Goal: Task Accomplishment & Management: Use online tool/utility

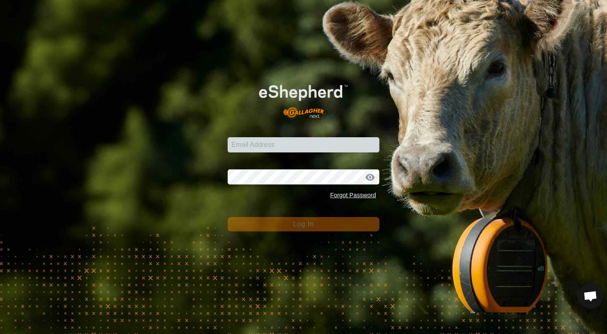
scroll to position [437, 0]
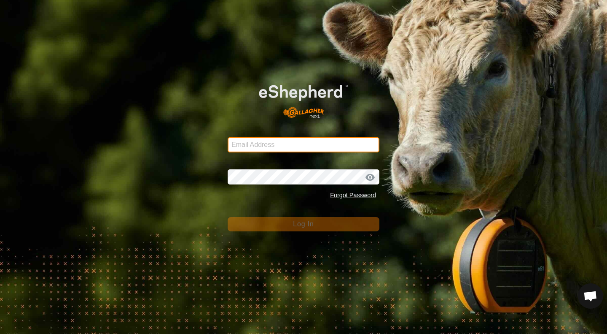
click at [332, 145] on input "Email Address" at bounding box center [304, 144] width 152 height 15
type input "[EMAIL_ADDRESS][DOMAIN_NAME]"
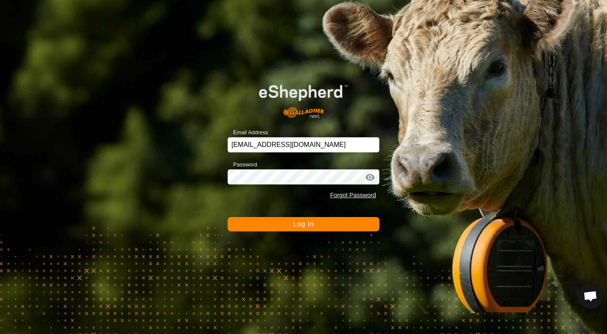
click at [300, 225] on span "Log In" at bounding box center [303, 223] width 21 height 7
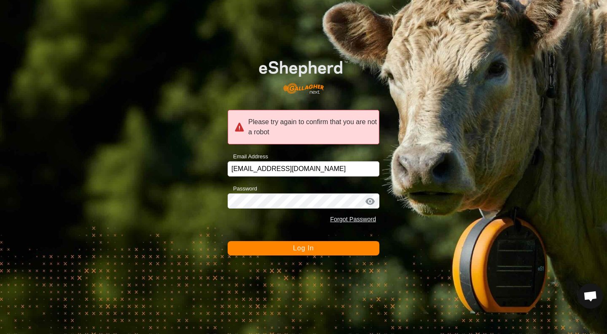
click at [292, 250] on button "Log In" at bounding box center [304, 248] width 152 height 14
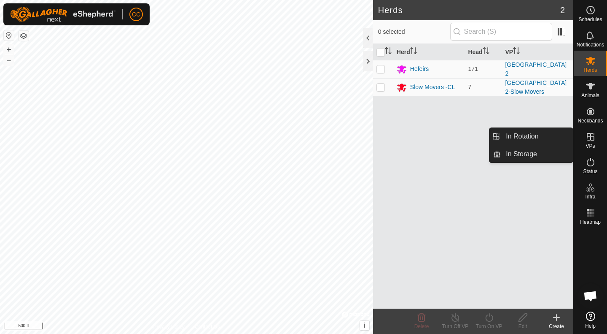
click at [550, 138] on link "In Rotation" at bounding box center [537, 136] width 72 height 17
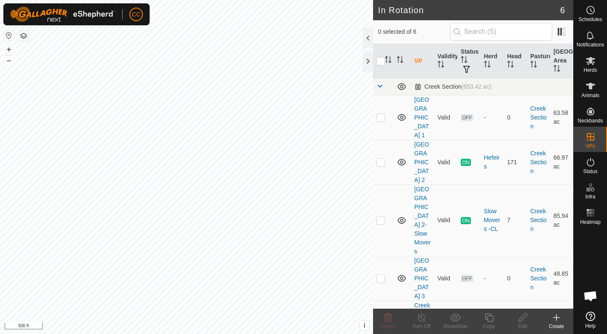
click at [558, 318] on icon at bounding box center [557, 317] width 10 height 10
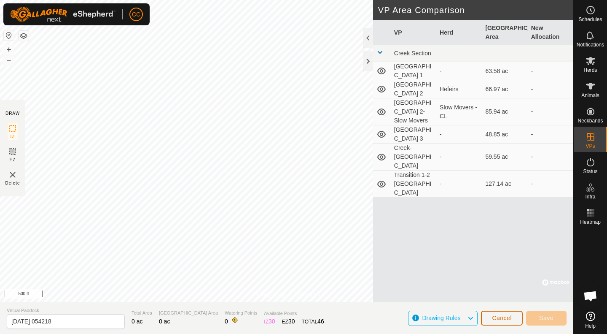
click at [491, 315] on button "Cancel" at bounding box center [502, 317] width 42 height 15
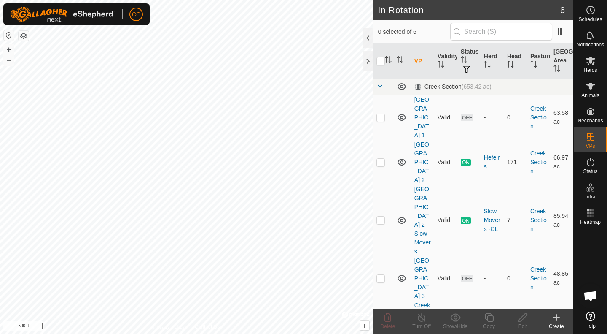
click at [422, 151] on link "[GEOGRAPHIC_DATA] 2" at bounding box center [422, 162] width 15 height 42
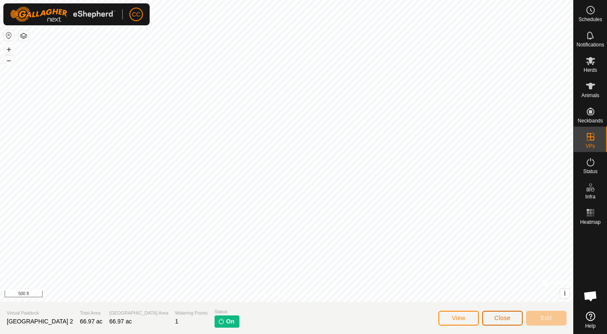
click at [493, 313] on button "Close" at bounding box center [502, 317] width 40 height 15
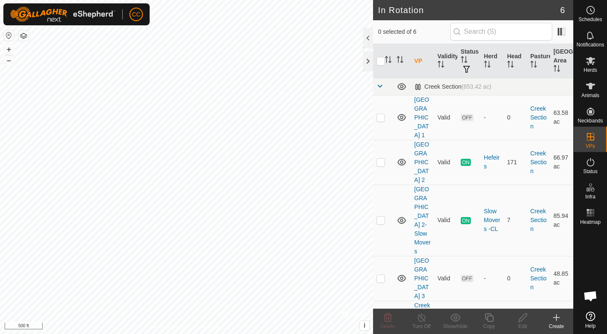
click at [384, 159] on p-checkbox at bounding box center [381, 162] width 8 height 7
checkbox input "true"
click at [493, 319] on icon at bounding box center [489, 317] width 8 height 8
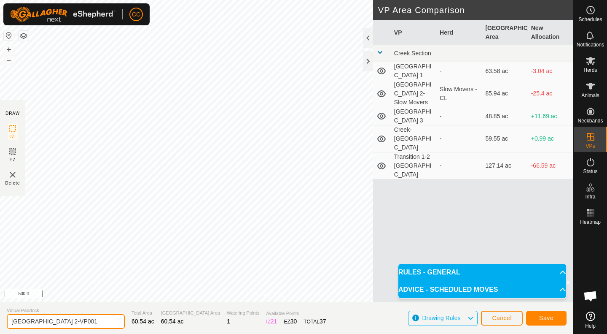
click at [75, 322] on input "[GEOGRAPHIC_DATA] 2-VP001" at bounding box center [66, 321] width 118 height 15
drag, startPoint x: 75, startPoint y: 322, endPoint x: 58, endPoint y: 321, distance: 17.7
click at [58, 321] on input "[GEOGRAPHIC_DATA] 2-VP001" at bounding box center [66, 321] width 118 height 15
type input "[GEOGRAPHIC_DATA] 2-Slow Movers 2"
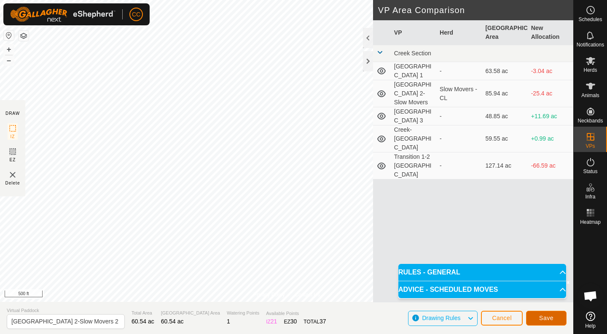
click at [532, 316] on button "Save" at bounding box center [546, 317] width 40 height 15
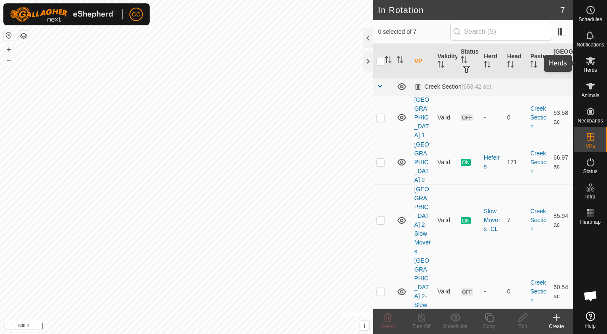
click at [587, 68] on span "Herds" at bounding box center [590, 69] width 13 height 5
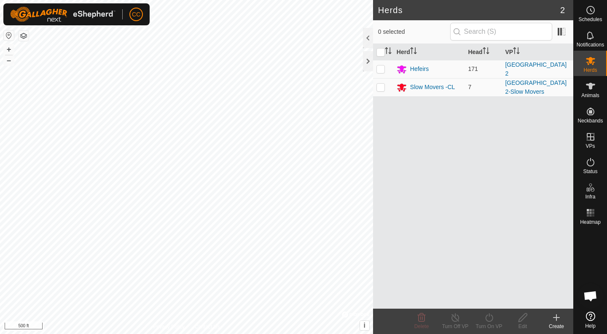
click at [380, 85] on p-checkbox at bounding box center [381, 86] width 8 height 7
checkbox input "true"
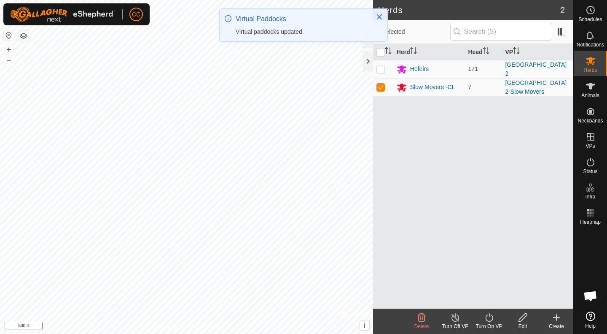
click at [489, 319] on icon at bounding box center [489, 317] width 11 height 10
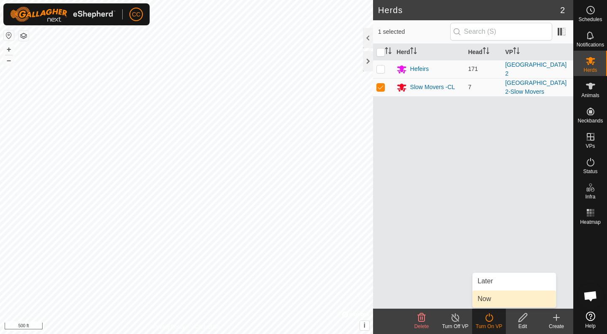
click at [490, 302] on link "Now" at bounding box center [514, 298] width 83 height 17
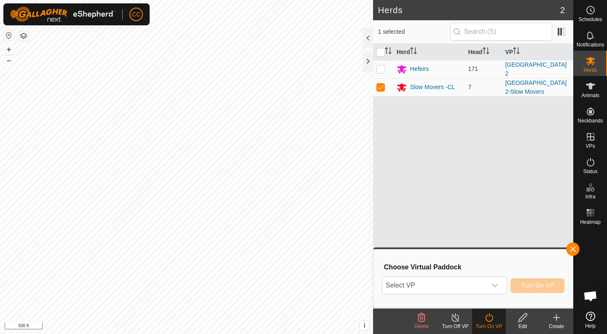
click at [496, 283] on icon "dropdown trigger" at bounding box center [495, 285] width 7 height 7
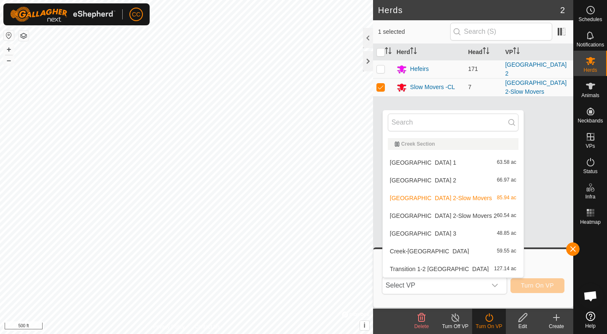
click at [468, 211] on li "[GEOGRAPHIC_DATA] 2-Slow Movers 2 60.54 ac" at bounding box center [453, 215] width 141 height 17
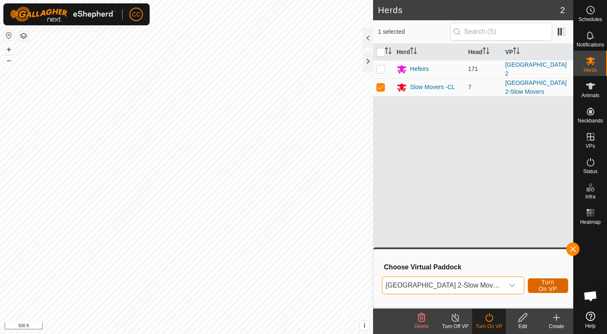
click at [538, 285] on span "Turn On VP" at bounding box center [547, 284] width 19 height 13
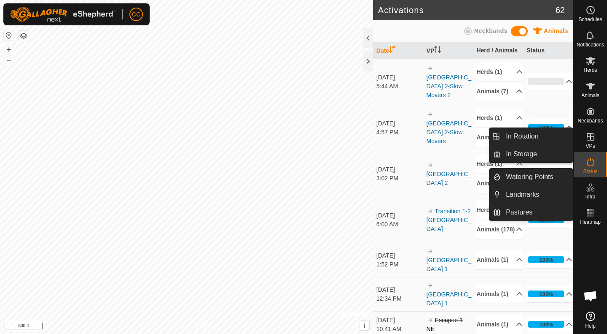
click at [541, 135] on link "In Rotation" at bounding box center [537, 136] width 72 height 17
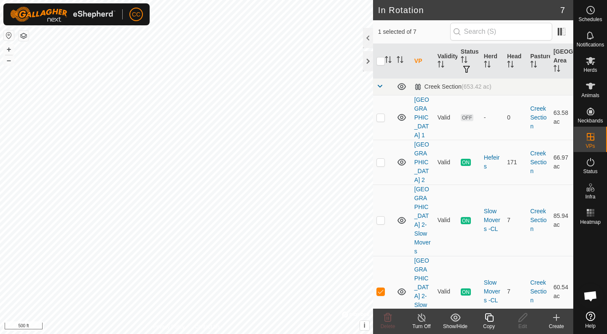
click at [383, 216] on p-checkbox at bounding box center [381, 219] width 8 height 7
checkbox input "true"
click at [382, 288] on p-checkbox at bounding box center [381, 291] width 8 height 7
checkbox input "false"
click at [589, 65] on icon at bounding box center [591, 61] width 10 height 10
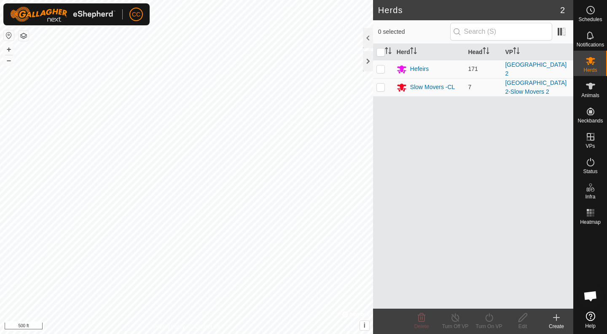
click at [428, 85] on div "Slow Movers -CL" at bounding box center [432, 87] width 45 height 9
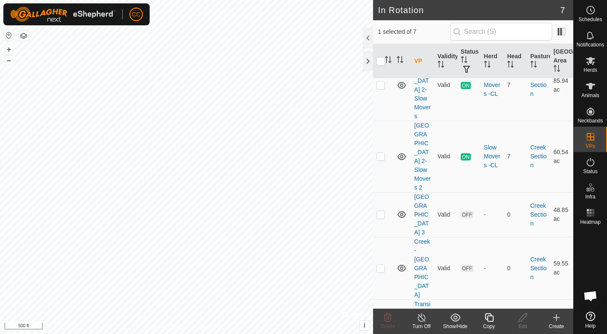
scroll to position [135, 0]
click at [380, 331] on p-checkbox at bounding box center [381, 334] width 8 height 7
click at [382, 331] on p-checkbox at bounding box center [381, 334] width 8 height 7
checkbox input "false"
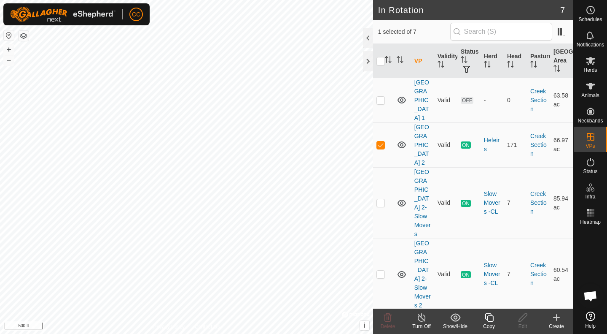
scroll to position [0, 0]
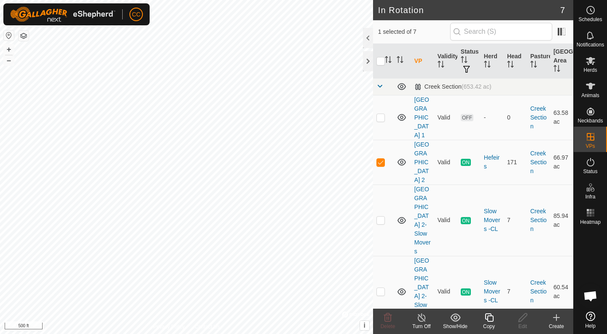
click at [424, 320] on line at bounding box center [421, 317] width 7 height 7
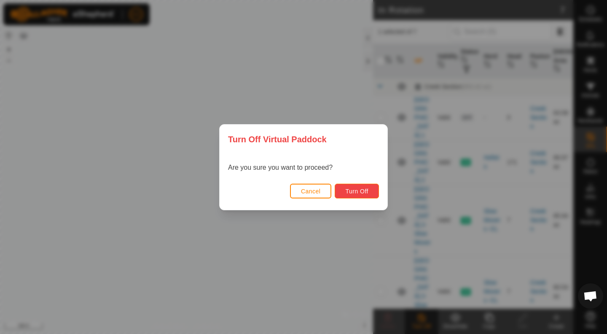
click at [361, 192] on span "Turn Off" at bounding box center [356, 191] width 23 height 7
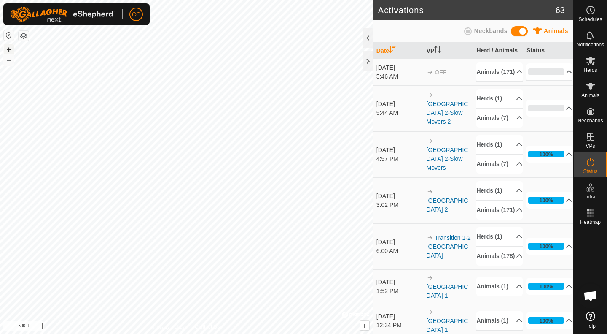
click at [7, 51] on button "+" at bounding box center [9, 49] width 10 height 10
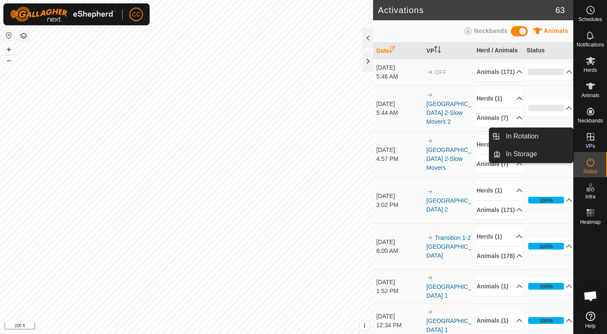
click at [518, 133] on span "In Rotation" at bounding box center [522, 136] width 32 height 10
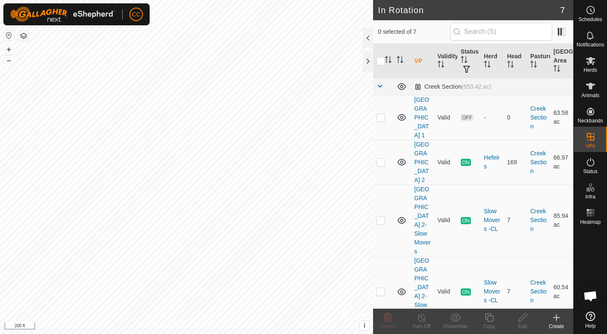
click at [416, 151] on link "[GEOGRAPHIC_DATA] 2" at bounding box center [422, 162] width 15 height 42
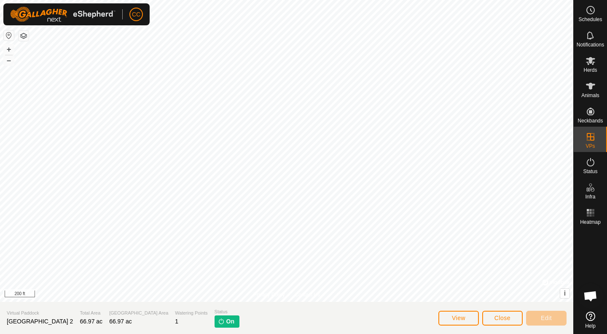
click at [226, 323] on span "On" at bounding box center [230, 321] width 8 height 9
click at [592, 58] on icon at bounding box center [590, 61] width 9 height 8
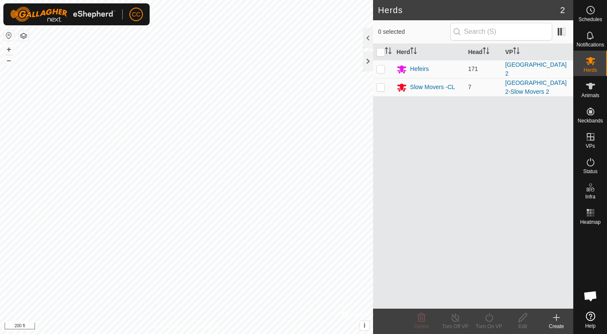
scroll to position [437, 0]
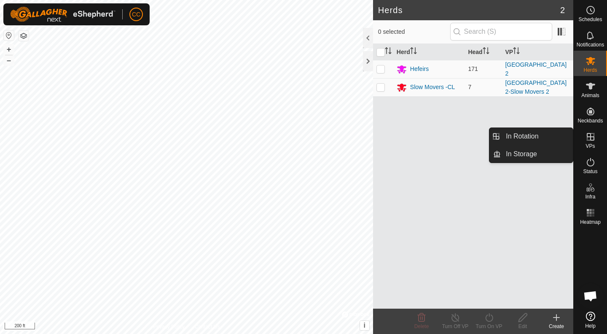
click at [531, 141] on link "In Rotation" at bounding box center [537, 136] width 72 height 17
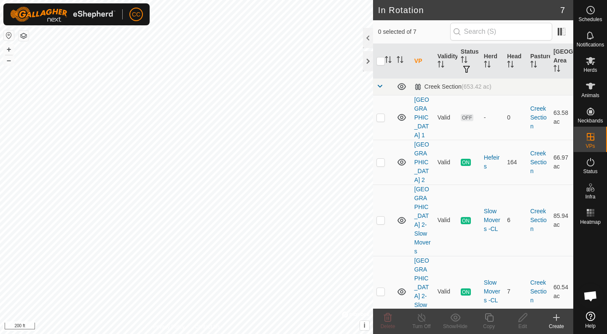
click at [380, 159] on p-checkbox at bounding box center [381, 162] width 8 height 7
checkbox input "true"
click at [424, 159] on link "[GEOGRAPHIC_DATA] 2" at bounding box center [422, 162] width 15 height 42
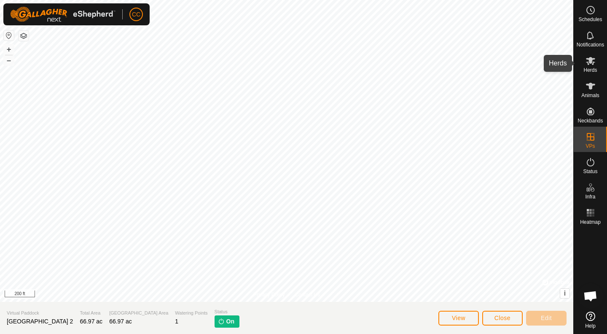
click at [590, 62] on icon at bounding box center [590, 61] width 9 height 8
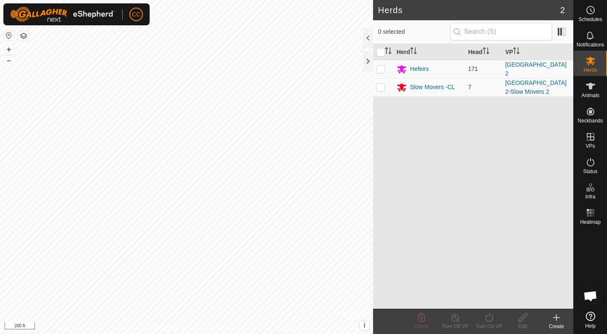
click at [381, 68] on p-checkbox at bounding box center [381, 68] width 8 height 7
checkbox input "true"
click at [488, 320] on icon at bounding box center [489, 317] width 11 height 10
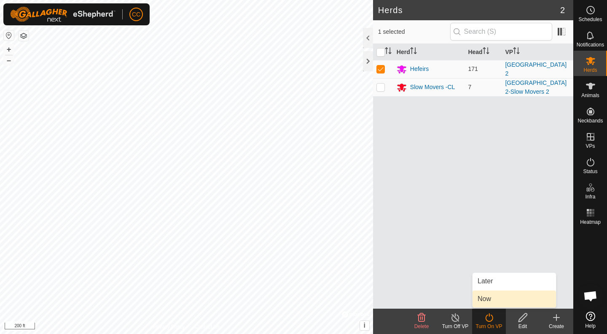
click at [496, 296] on link "Now" at bounding box center [514, 298] width 83 height 17
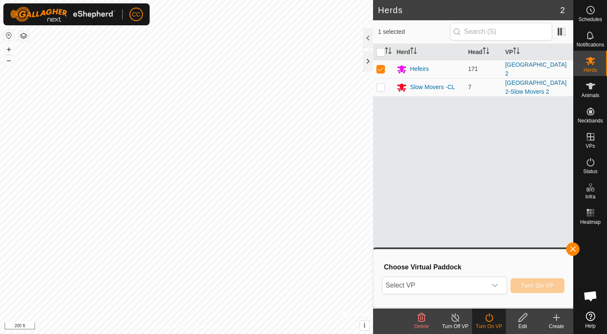
click at [495, 280] on div "dropdown trigger" at bounding box center [495, 285] width 17 height 17
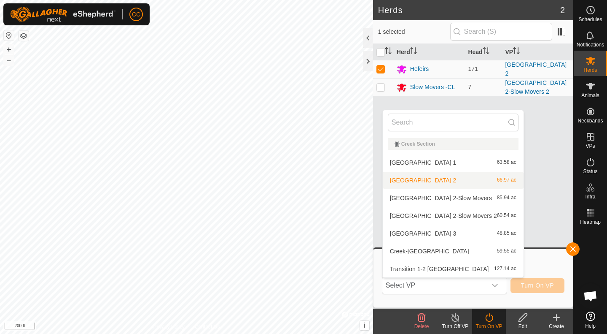
click at [425, 178] on li "Creek Meadow 2 66.97 ac" at bounding box center [453, 180] width 141 height 17
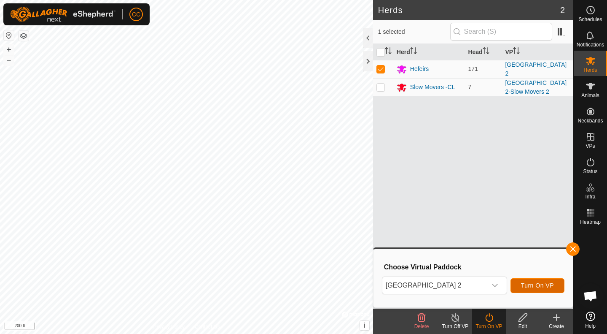
click at [544, 286] on span "Turn On VP" at bounding box center [537, 285] width 33 height 7
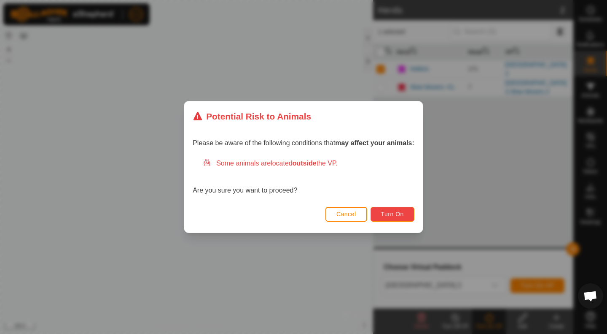
click at [394, 217] on span "Turn On" at bounding box center [392, 213] width 23 height 7
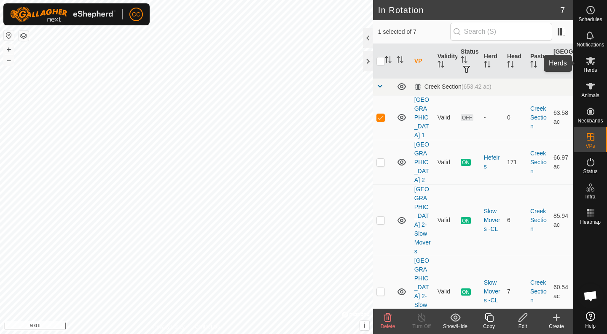
click at [595, 65] on icon at bounding box center [591, 61] width 10 height 10
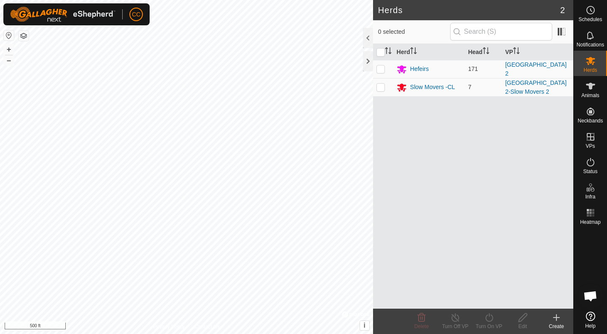
click at [428, 84] on div "Slow Movers -CL" at bounding box center [432, 87] width 45 height 9
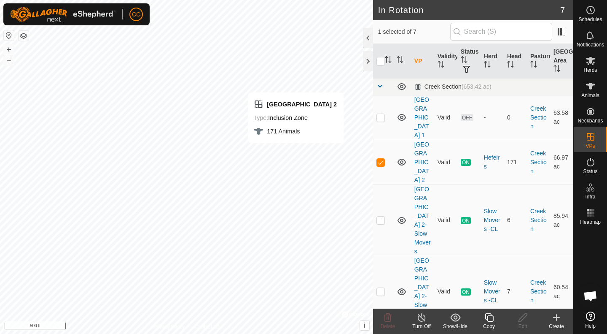
checkbox input "false"
checkbox input "true"
checkbox input "false"
